Goal: Communication & Community: Connect with others

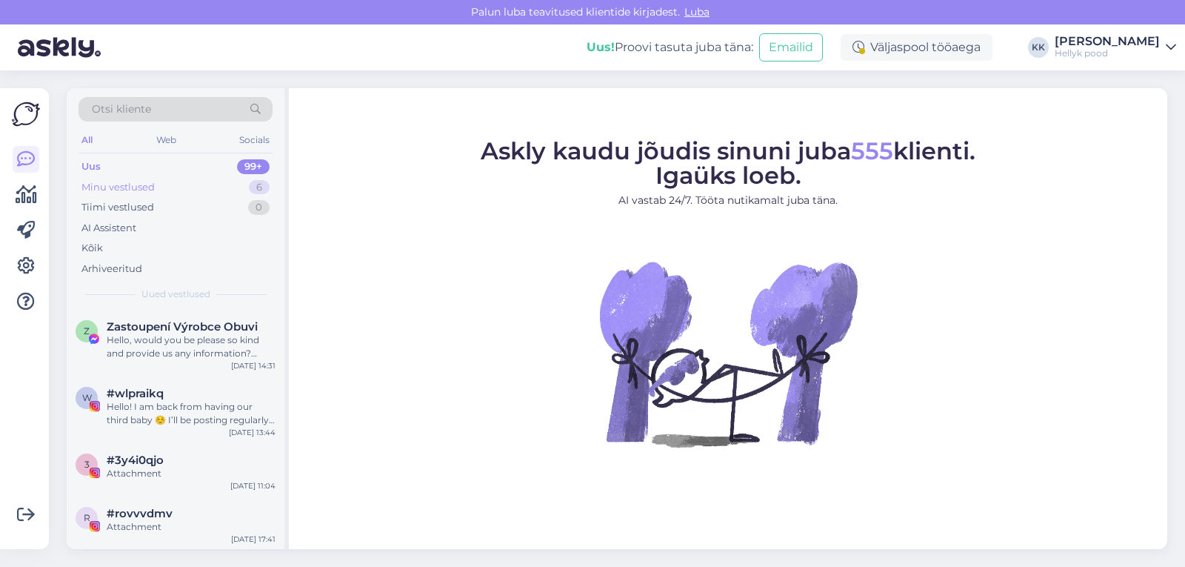
click at [133, 181] on div "Minu vestlused" at bounding box center [117, 187] width 73 height 15
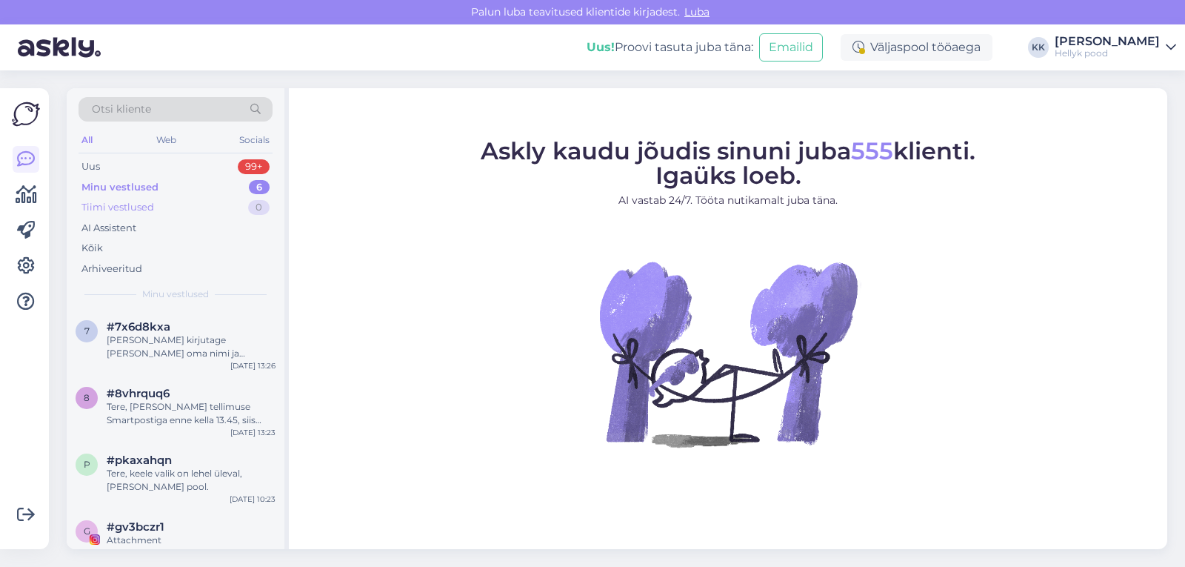
click at [128, 204] on div "Tiimi vestlused" at bounding box center [117, 207] width 73 height 15
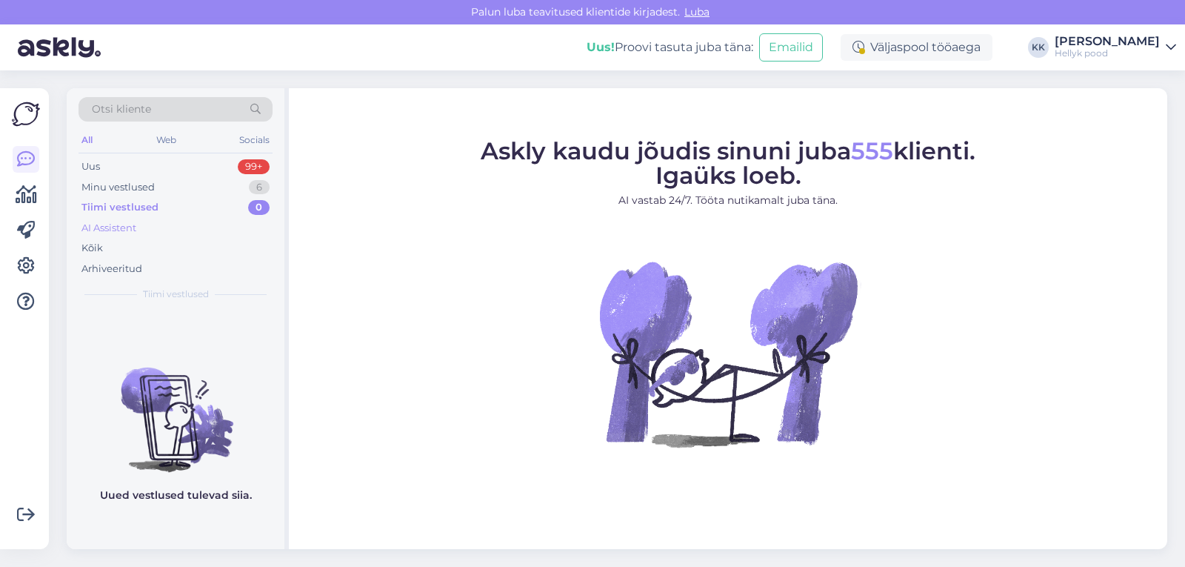
click at [112, 228] on div "AI Assistent" at bounding box center [108, 228] width 55 height 15
click at [109, 206] on div "Tiimi vestlused" at bounding box center [117, 207] width 73 height 15
click at [107, 187] on div "Minu vestlused" at bounding box center [117, 187] width 73 height 15
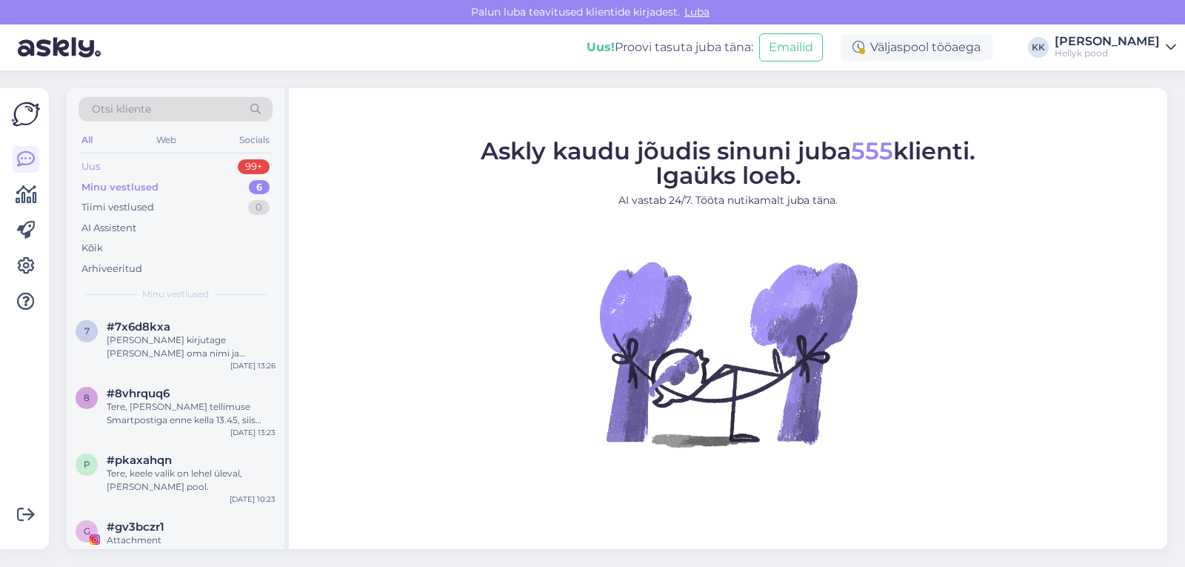
click at [96, 167] on div "Uus" at bounding box center [90, 166] width 19 height 15
